Goal: Navigation & Orientation: Find specific page/section

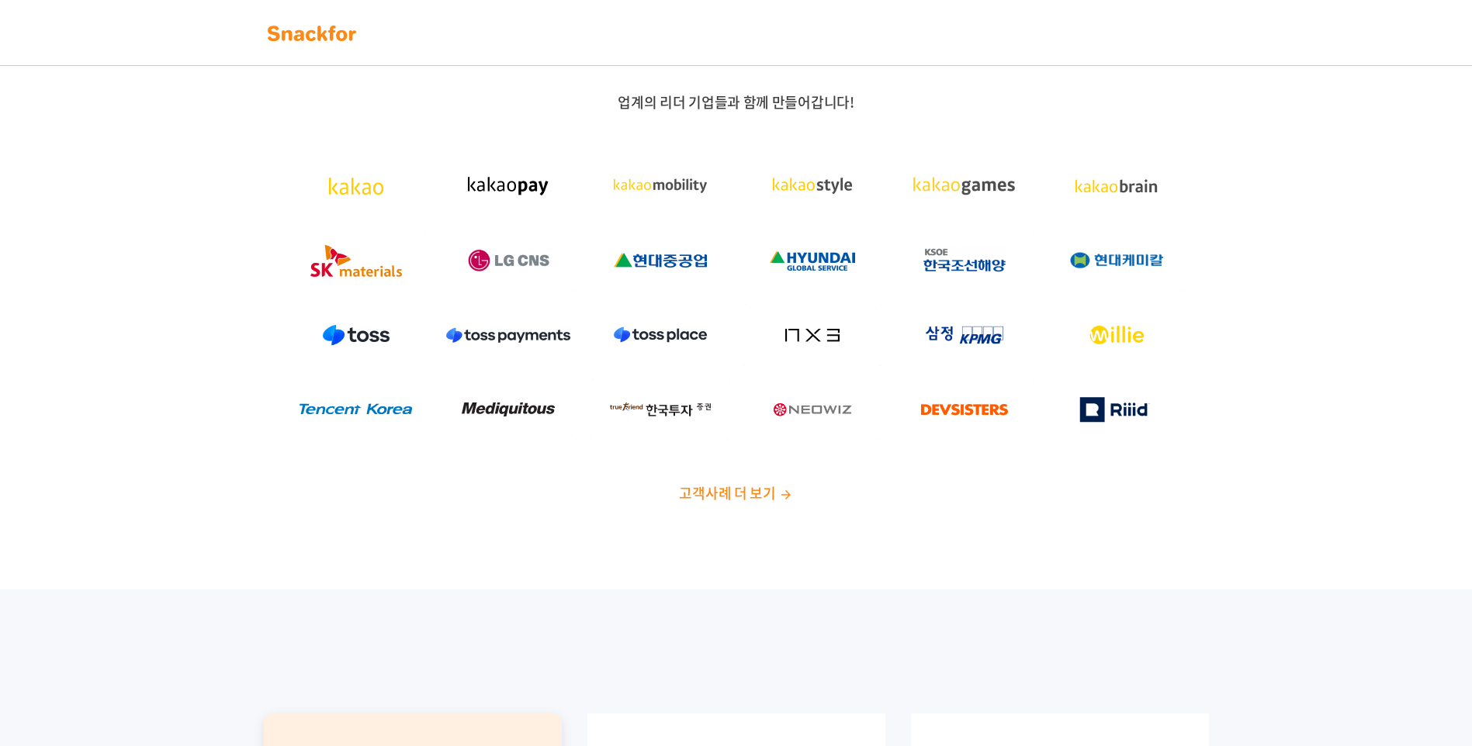
click at [755, 500] on span "고객사례 더 보기" at bounding box center [727, 493] width 96 height 21
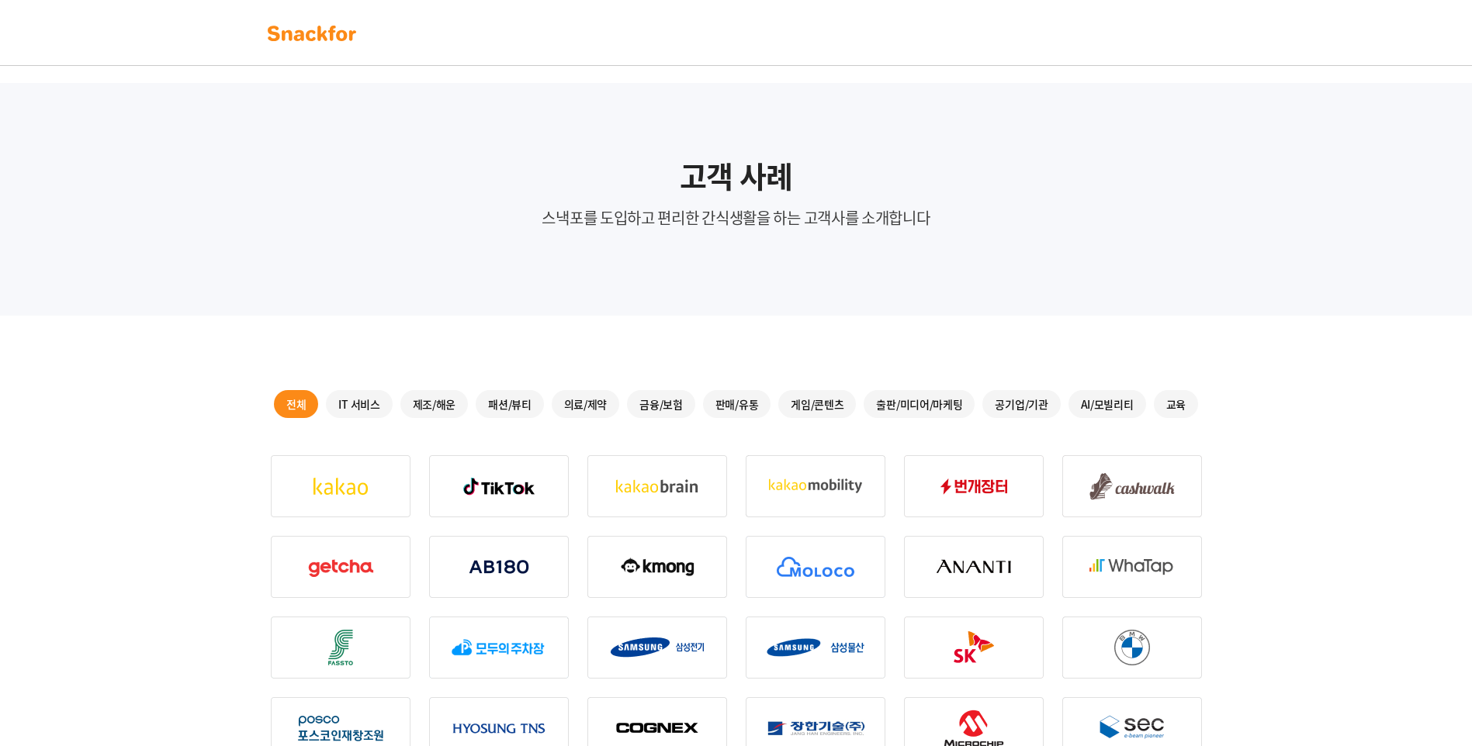
click at [296, 39] on img at bounding box center [312, 33] width 98 height 25
